Goal: Navigation & Orientation: Find specific page/section

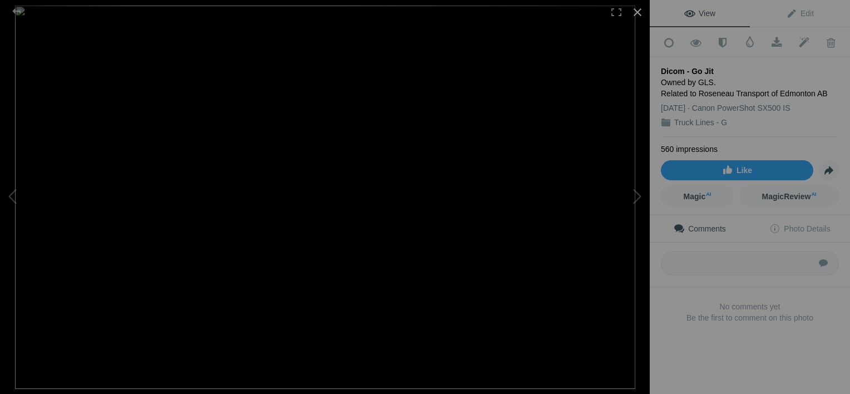
click at [639, 12] on div at bounding box center [637, 12] width 24 height 24
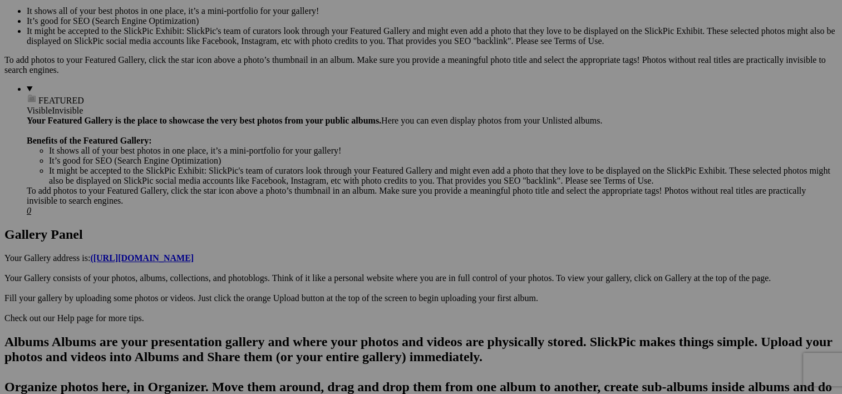
scroll to position [396, 0]
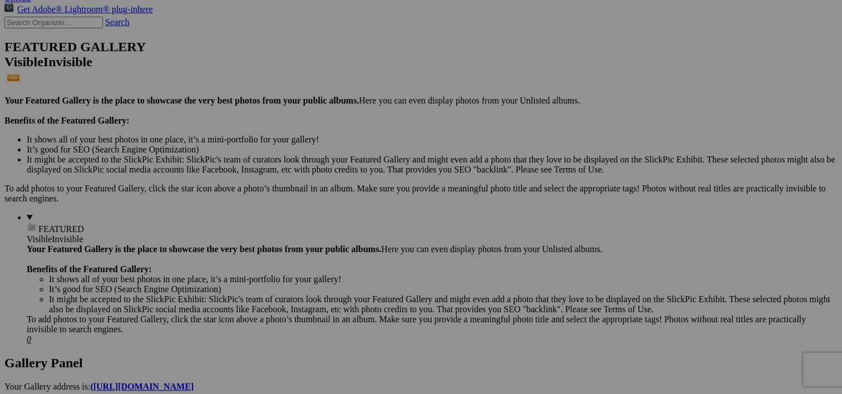
scroll to position [294, 0]
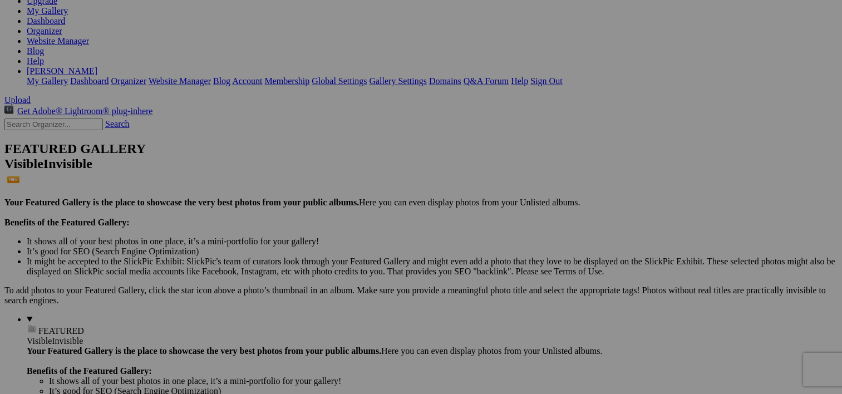
scroll to position [133, 0]
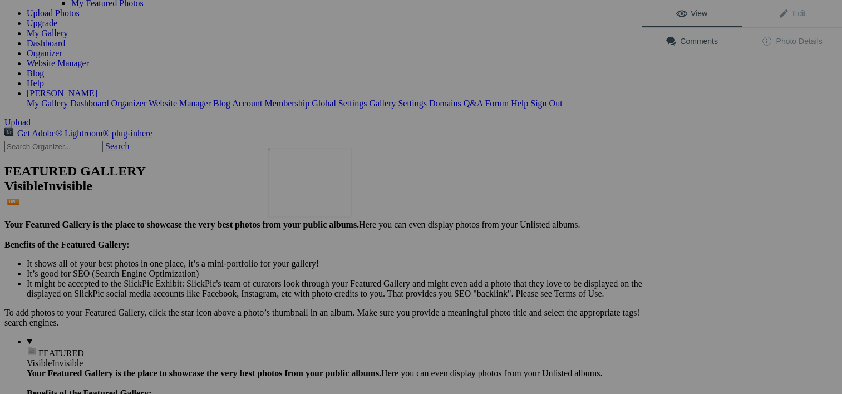
click at [306, 191] on img at bounding box center [309, 182] width 83 height 69
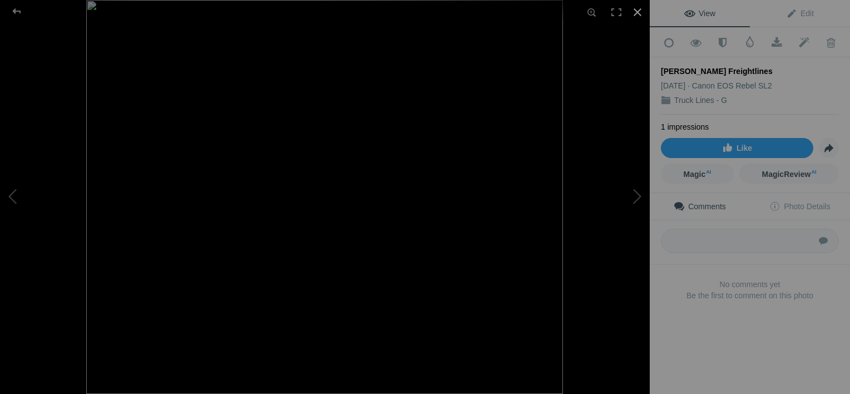
click at [636, 10] on div at bounding box center [637, 12] width 24 height 24
